Goal: Information Seeking & Learning: Learn about a topic

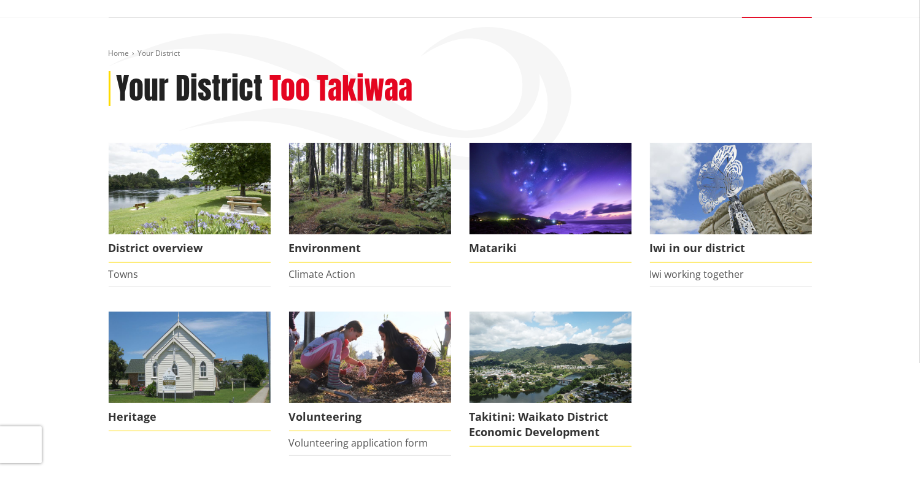
scroll to position [125, 0]
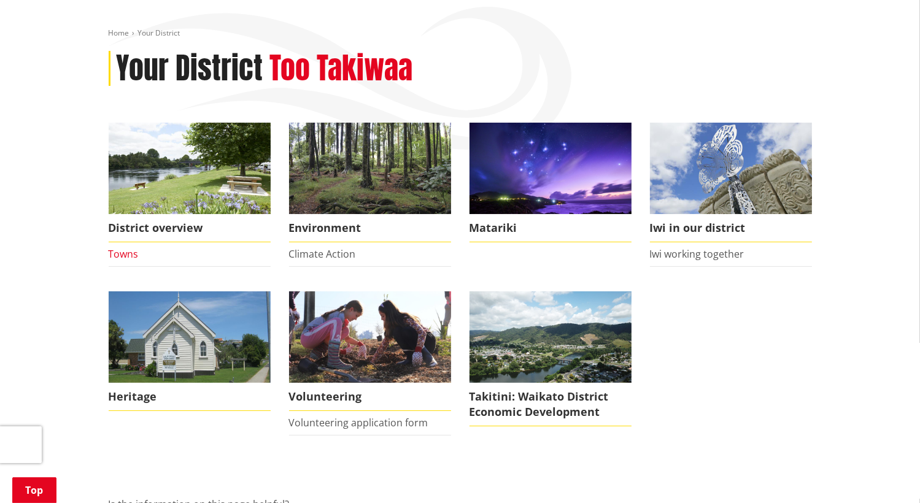
click at [131, 250] on link "Towns" at bounding box center [124, 254] width 30 height 14
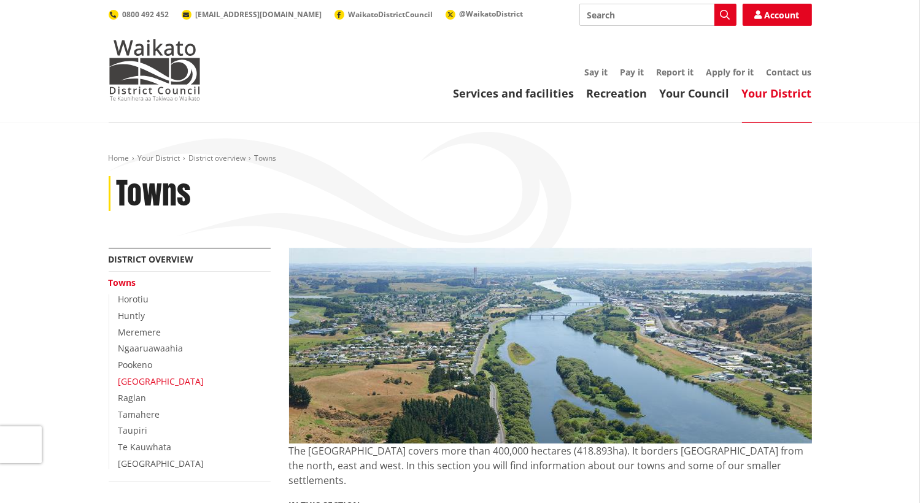
click at [155, 379] on link "Port Waikato" at bounding box center [161, 382] width 86 height 12
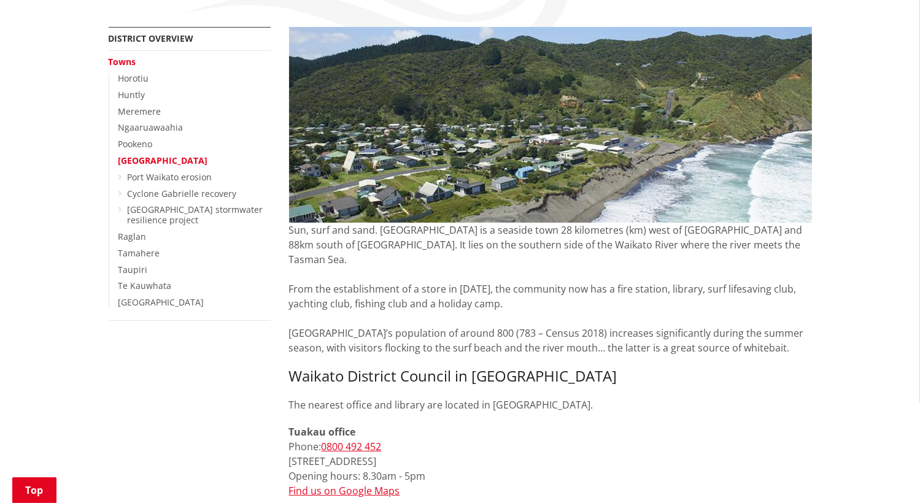
scroll to position [220, 0]
click at [145, 177] on link "Port Waikato erosion" at bounding box center [170, 178] width 85 height 12
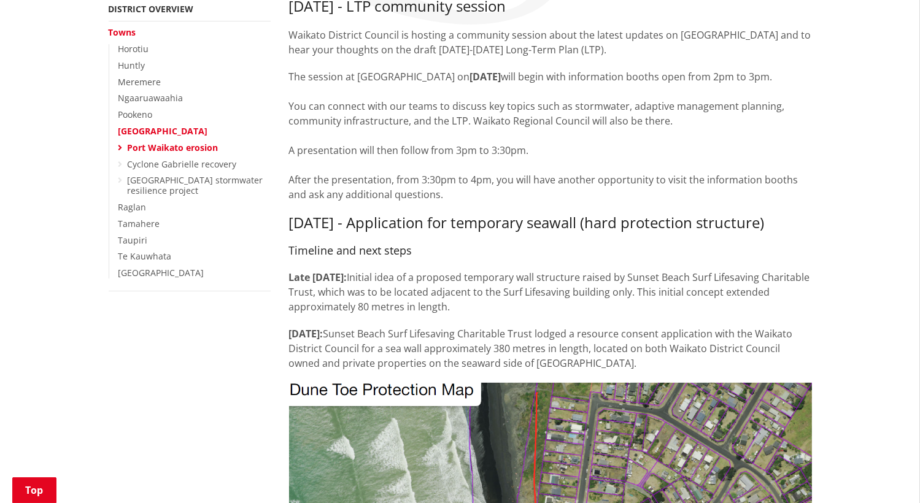
scroll to position [251, 0]
click at [193, 177] on link "[GEOGRAPHIC_DATA] stormwater resilience project" at bounding box center [196, 185] width 136 height 22
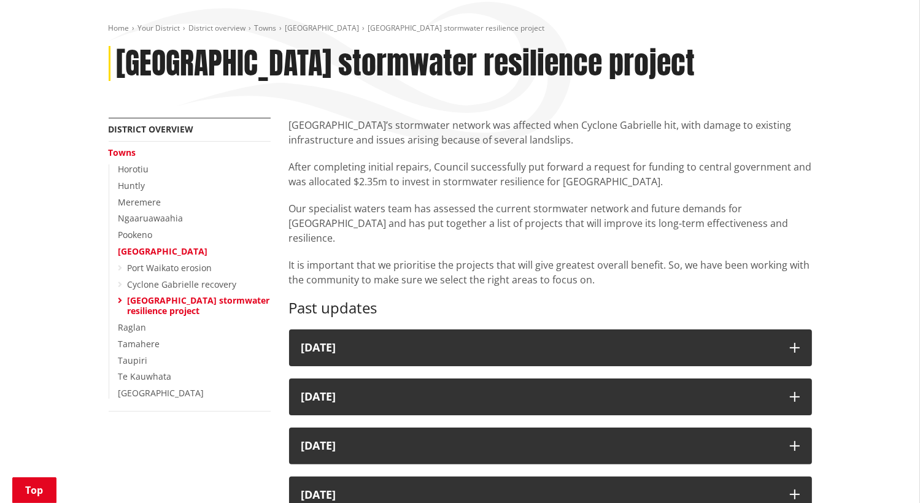
scroll to position [129, 0]
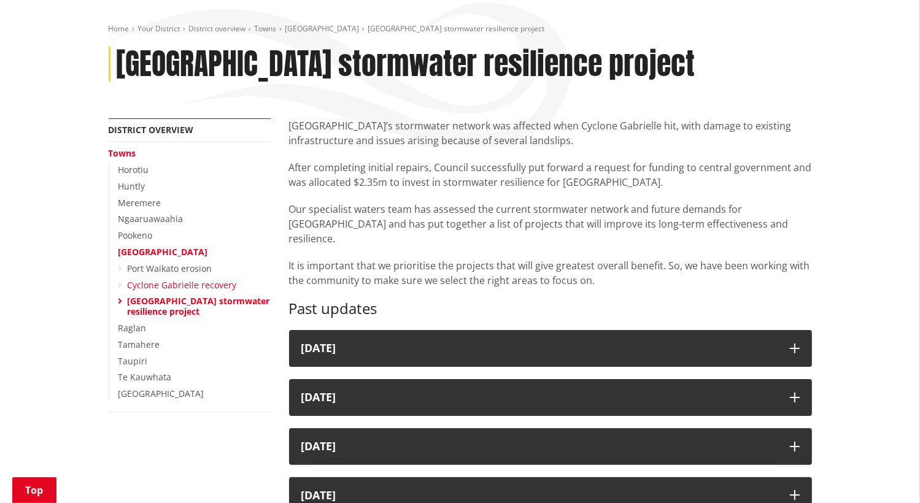
click at [193, 288] on link "Cyclone Gabrielle recovery" at bounding box center [182, 285] width 109 height 12
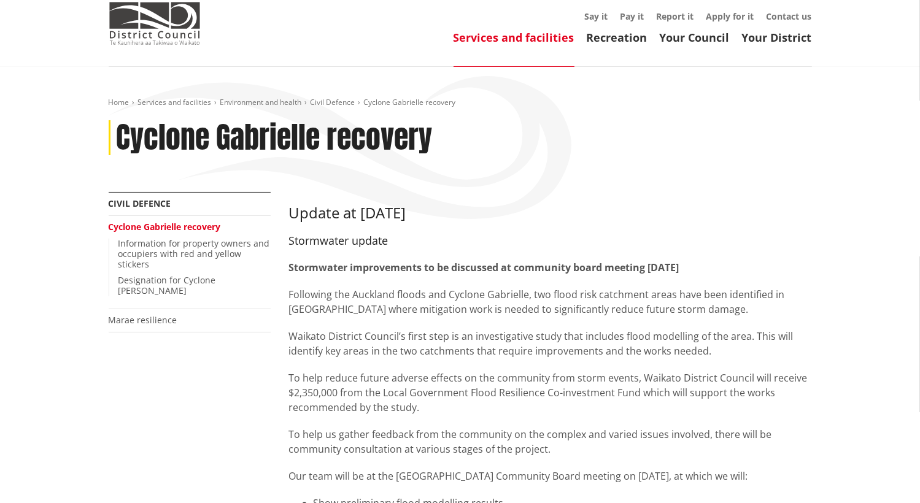
scroll to position [9, 0]
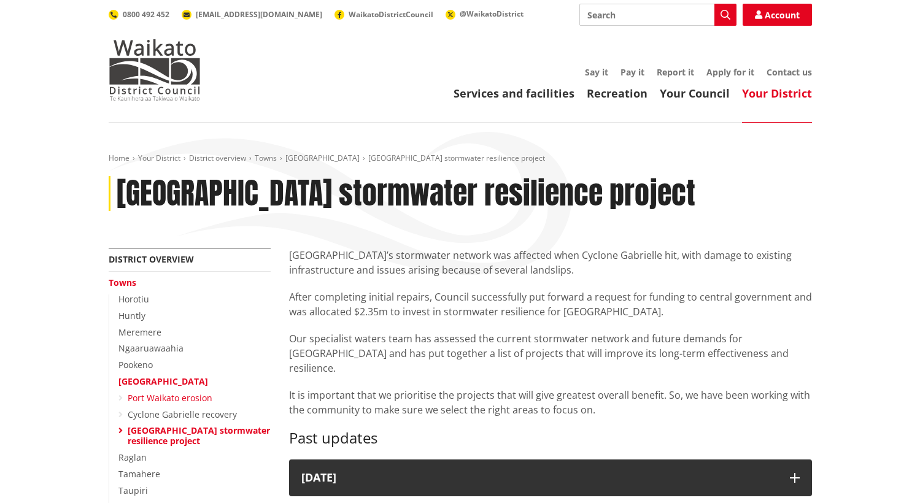
scroll to position [129, 0]
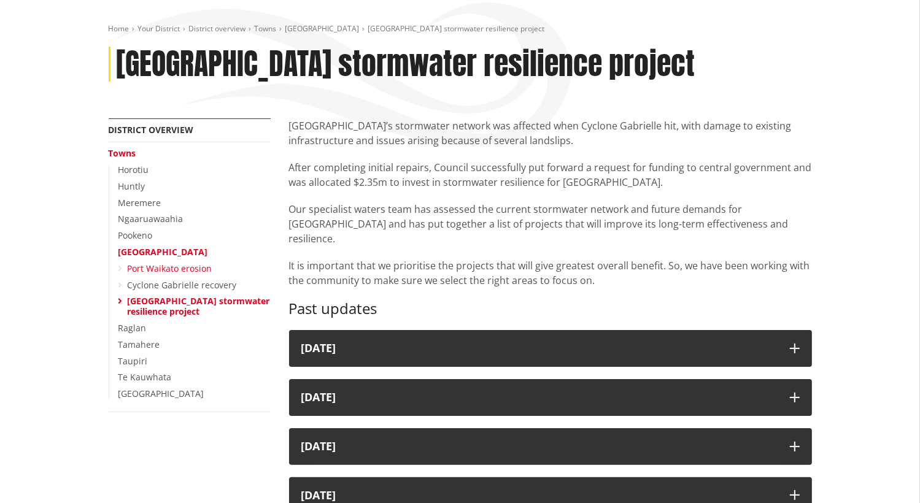
click at [196, 267] on link "Port Waikato erosion" at bounding box center [170, 269] width 85 height 12
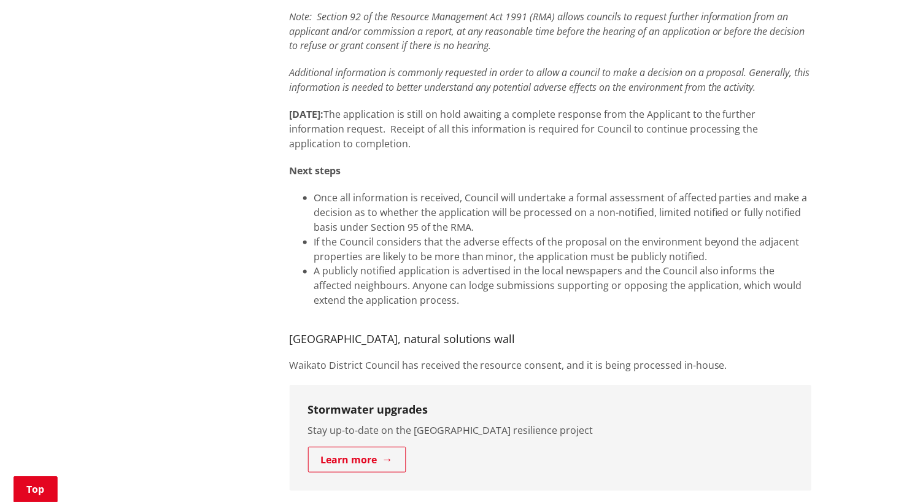
scroll to position [1276, 0]
